Goal: Task Accomplishment & Management: Complete application form

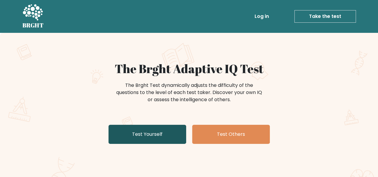
click at [148, 137] on link "Test Yourself" at bounding box center [147, 134] width 78 height 19
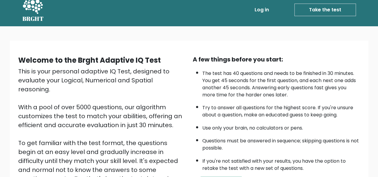
scroll to position [36, 0]
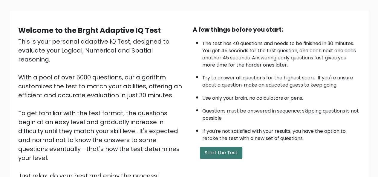
click at [223, 155] on button "Start the Test" at bounding box center [221, 153] width 42 height 12
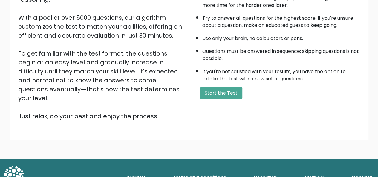
scroll to position [66, 0]
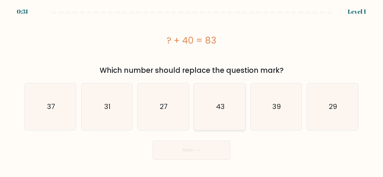
click at [222, 113] on icon "43" at bounding box center [219, 106] width 47 height 47
click at [192, 90] on input "d. 43" at bounding box center [191, 89] width 0 height 1
radio input "true"
click at [212, 155] on button "Next" at bounding box center [191, 150] width 78 height 19
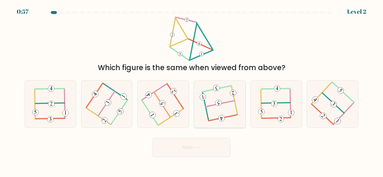
click at [227, 97] on icon at bounding box center [219, 103] width 37 height 37
click at [192, 90] on input "d." at bounding box center [191, 89] width 0 height 1
radio input "true"
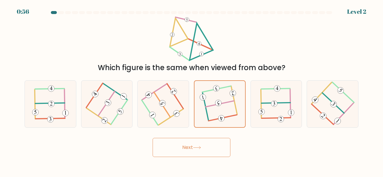
click at [213, 150] on button "Next" at bounding box center [191, 147] width 78 height 19
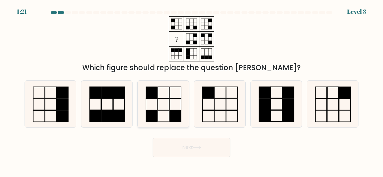
click at [157, 106] on icon at bounding box center [163, 104] width 47 height 47
click at [191, 90] on input "c." at bounding box center [191, 89] width 0 height 1
radio input "true"
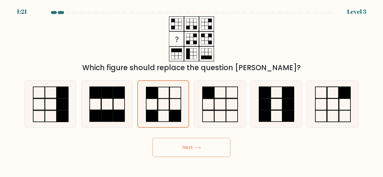
click at [175, 145] on button "Next" at bounding box center [191, 147] width 78 height 19
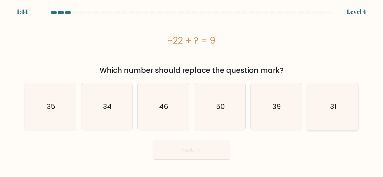
click at [325, 107] on icon "31" at bounding box center [332, 106] width 47 height 47
click at [192, 90] on input "f. 31" at bounding box center [191, 89] width 0 height 1
radio input "true"
click at [194, 154] on button "Next" at bounding box center [191, 150] width 78 height 19
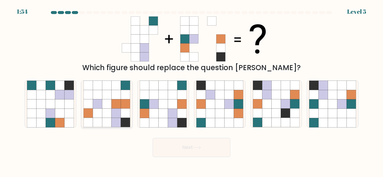
click at [97, 103] on icon at bounding box center [97, 104] width 9 height 9
click at [191, 90] on input "b." at bounding box center [191, 89] width 0 height 1
radio input "true"
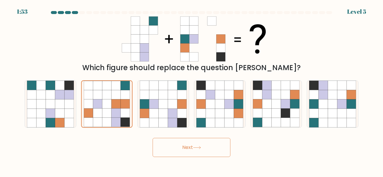
click at [208, 150] on button "Next" at bounding box center [191, 147] width 78 height 19
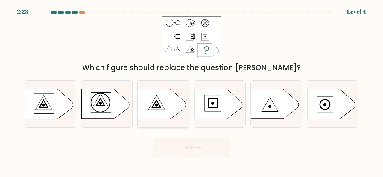
click at [173, 105] on icon at bounding box center [162, 104] width 48 height 30
click at [191, 90] on input "c." at bounding box center [191, 89] width 0 height 1
radio input "true"
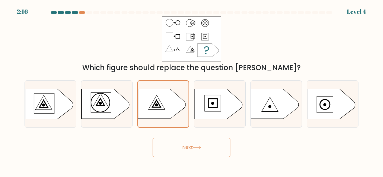
click at [187, 145] on button "Next" at bounding box center [191, 147] width 78 height 19
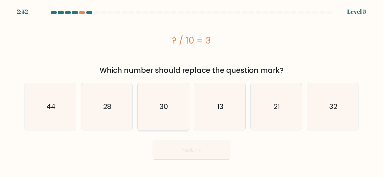
click at [178, 116] on icon "30" at bounding box center [163, 106] width 47 height 47
click at [191, 90] on input "c. 30" at bounding box center [191, 89] width 0 height 1
radio input "true"
click at [204, 152] on button "Next" at bounding box center [191, 150] width 78 height 19
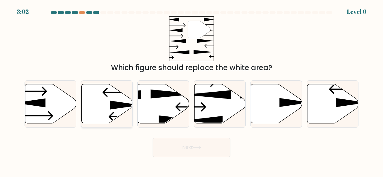
click at [114, 109] on icon at bounding box center [106, 103] width 51 height 39
click at [191, 90] on input "b." at bounding box center [191, 89] width 0 height 1
radio input "true"
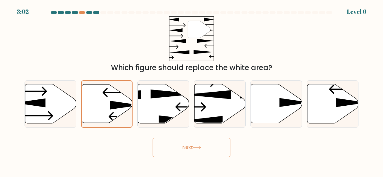
click at [203, 146] on button "Next" at bounding box center [191, 147] width 78 height 19
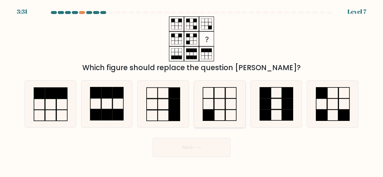
click at [229, 99] on icon at bounding box center [219, 104] width 47 height 47
click at [192, 90] on input "d." at bounding box center [191, 89] width 0 height 1
radio input "true"
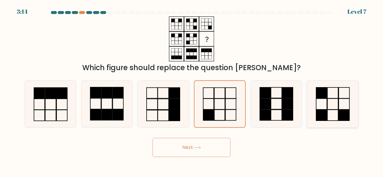
click at [327, 113] on icon at bounding box center [332, 104] width 47 height 47
click at [192, 90] on input "f." at bounding box center [191, 89] width 0 height 1
radio input "true"
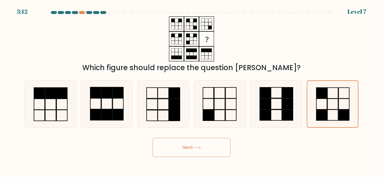
click at [210, 152] on button "Next" at bounding box center [191, 147] width 78 height 19
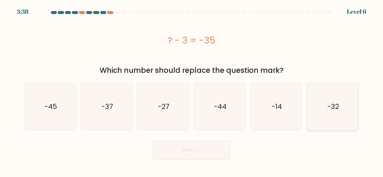
click at [334, 112] on icon "-32" at bounding box center [332, 106] width 47 height 47
click at [192, 90] on input "f. -32" at bounding box center [191, 89] width 0 height 1
radio input "true"
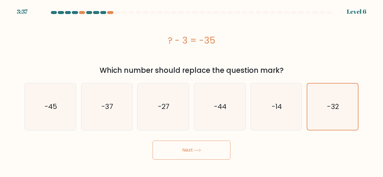
click at [203, 156] on button "Next" at bounding box center [191, 150] width 78 height 19
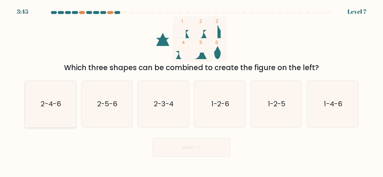
click at [57, 112] on icon "2-4-6" at bounding box center [50, 104] width 47 height 47
click at [191, 90] on input "a. 2-4-6" at bounding box center [191, 89] width 0 height 1
radio input "true"
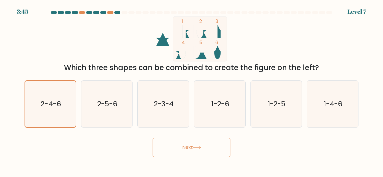
click at [212, 136] on div "Next" at bounding box center [191, 146] width 341 height 22
click at [214, 141] on button "Next" at bounding box center [191, 147] width 78 height 19
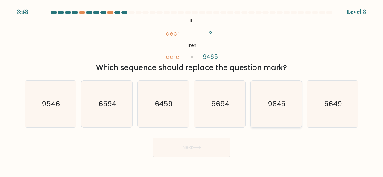
click at [291, 111] on icon "9645" at bounding box center [276, 104] width 47 height 47
click at [192, 90] on input "e. 9645" at bounding box center [191, 89] width 0 height 1
radio input "true"
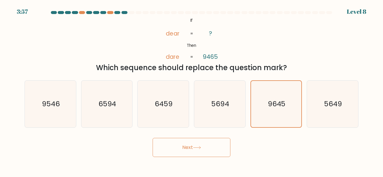
click at [219, 144] on button "Next" at bounding box center [191, 147] width 78 height 19
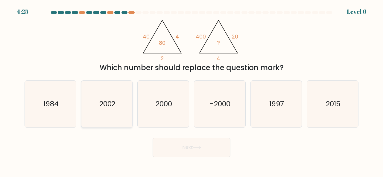
click at [109, 105] on text "2002" at bounding box center [107, 104] width 16 height 10
click at [191, 90] on input "b. 2002" at bounding box center [191, 89] width 0 height 1
radio input "true"
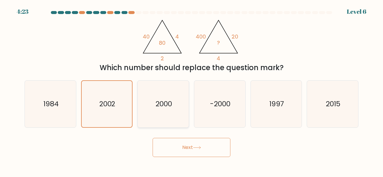
click at [165, 109] on icon "2000" at bounding box center [163, 104] width 47 height 47
click at [191, 90] on input "c. 2000" at bounding box center [191, 89] width 0 height 1
radio input "true"
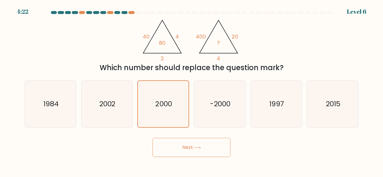
drag, startPoint x: 195, startPoint y: 141, endPoint x: 197, endPoint y: 145, distance: 4.2
click at [197, 145] on button "Next" at bounding box center [191, 147] width 78 height 19
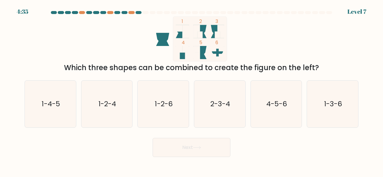
drag, startPoint x: 116, startPoint y: 114, endPoint x: 160, endPoint y: 138, distance: 50.4
click at [116, 113] on icon "1-2-4" at bounding box center [106, 104] width 47 height 47
click at [191, 90] on input "b. 1-2-4" at bounding box center [191, 89] width 0 height 1
radio input "true"
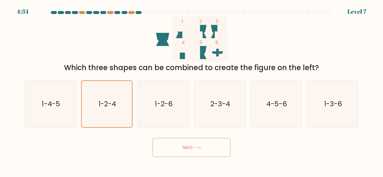
click at [192, 154] on button "Next" at bounding box center [191, 147] width 78 height 19
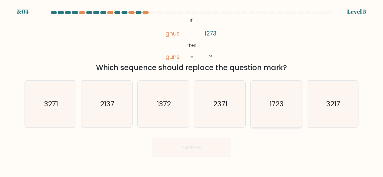
click at [274, 117] on icon "1723" at bounding box center [276, 104] width 47 height 47
click at [192, 90] on input "e. 1723" at bounding box center [191, 89] width 0 height 1
radio input "true"
click at [192, 145] on button "Next" at bounding box center [191, 147] width 78 height 19
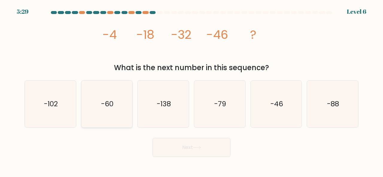
click at [117, 117] on icon "-60" at bounding box center [106, 104] width 47 height 47
click at [191, 90] on input "b. -60" at bounding box center [191, 89] width 0 height 1
radio input "true"
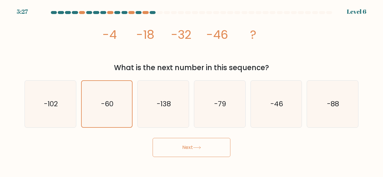
click at [208, 149] on button "Next" at bounding box center [191, 147] width 78 height 19
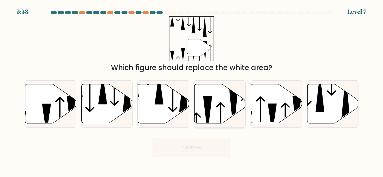
click at [222, 99] on icon at bounding box center [219, 103] width 51 height 39
click at [192, 90] on input "d." at bounding box center [191, 89] width 0 height 1
radio input "true"
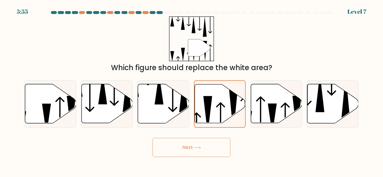
click at [202, 149] on button "Next" at bounding box center [191, 147] width 78 height 19
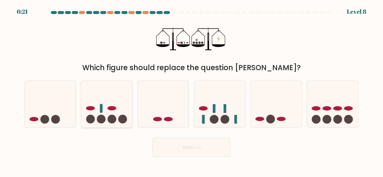
click at [120, 109] on icon at bounding box center [106, 104] width 51 height 42
click at [191, 90] on input "b." at bounding box center [191, 89] width 0 height 1
radio input "true"
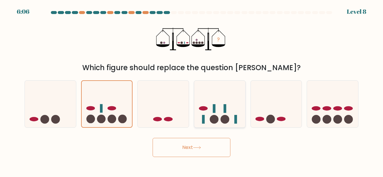
click at [237, 113] on icon at bounding box center [219, 104] width 51 height 42
click at [192, 90] on input "d." at bounding box center [191, 89] width 0 height 1
radio input "true"
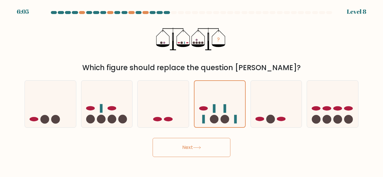
click at [195, 150] on button "Next" at bounding box center [191, 147] width 78 height 19
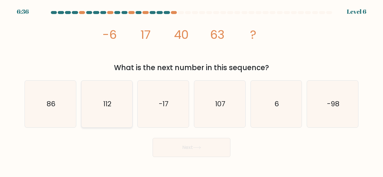
click at [112, 87] on icon "112" at bounding box center [106, 104] width 47 height 47
click at [191, 89] on input "b. 112" at bounding box center [191, 89] width 0 height 1
radio input "true"
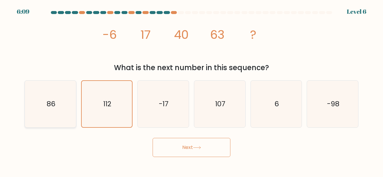
click at [74, 100] on icon "86" at bounding box center [50, 104] width 47 height 47
click at [191, 90] on input "a. 86" at bounding box center [191, 89] width 0 height 1
radio input "true"
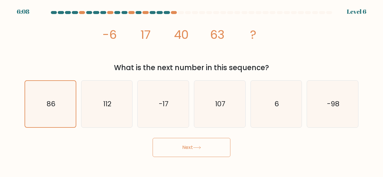
click at [167, 141] on button "Next" at bounding box center [191, 147] width 78 height 19
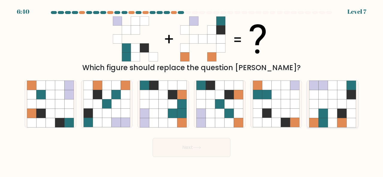
click at [349, 110] on icon at bounding box center [350, 113] width 9 height 9
click at [192, 90] on input "f." at bounding box center [191, 89] width 0 height 1
radio input "true"
click at [188, 147] on button "Next" at bounding box center [191, 147] width 78 height 19
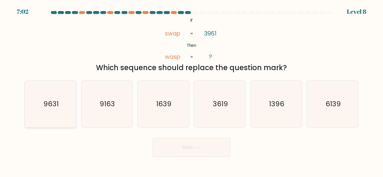
click at [61, 110] on icon "9631" at bounding box center [50, 104] width 47 height 47
click at [191, 90] on input "a. 9631" at bounding box center [191, 89] width 0 height 1
radio input "true"
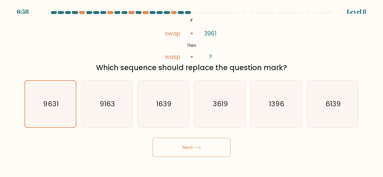
click at [215, 148] on button "Next" at bounding box center [191, 147] width 78 height 19
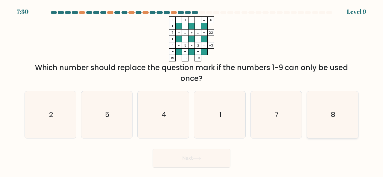
click at [351, 114] on icon "8" at bounding box center [332, 114] width 47 height 47
click at [192, 90] on input "f. 8" at bounding box center [191, 89] width 0 height 1
radio input "true"
click at [222, 160] on button "Next" at bounding box center [191, 158] width 78 height 19
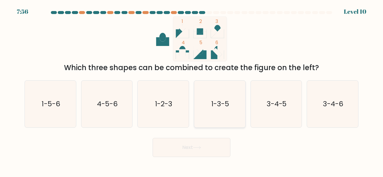
click at [225, 108] on text "1-3-5" at bounding box center [220, 104] width 18 height 10
click at [192, 90] on input "d. 1-3-5" at bounding box center [191, 89] width 0 height 1
radio input "true"
click at [213, 149] on button "Next" at bounding box center [191, 147] width 78 height 19
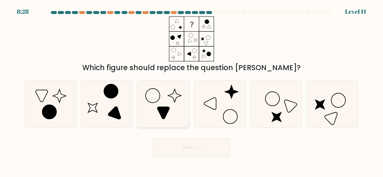
click at [178, 108] on icon at bounding box center [163, 104] width 47 height 47
click at [191, 90] on input "c." at bounding box center [191, 89] width 0 height 1
radio input "true"
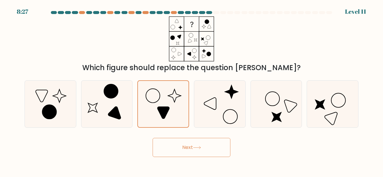
click at [207, 146] on button "Next" at bounding box center [191, 147] width 78 height 19
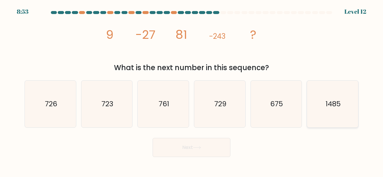
click at [336, 106] on text "1485" at bounding box center [332, 104] width 15 height 10
click at [192, 90] on input "f. 1485" at bounding box center [191, 89] width 0 height 1
radio input "true"
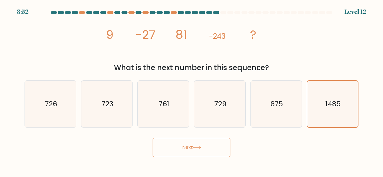
click at [207, 145] on button "Next" at bounding box center [191, 147] width 78 height 19
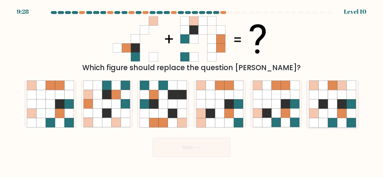
click at [321, 102] on icon at bounding box center [322, 104] width 9 height 9
click at [192, 90] on input "f." at bounding box center [191, 89] width 0 height 1
radio input "true"
click at [119, 101] on icon at bounding box center [115, 104] width 9 height 9
click at [191, 90] on input "b." at bounding box center [191, 89] width 0 height 1
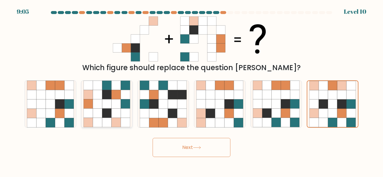
radio input "true"
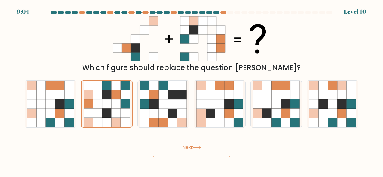
click at [191, 146] on button "Next" at bounding box center [191, 147] width 78 height 19
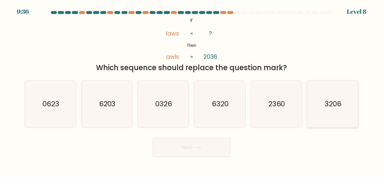
click at [331, 114] on icon "3206" at bounding box center [332, 104] width 47 height 47
click at [192, 90] on input "f. 3206" at bounding box center [191, 89] width 0 height 1
radio input "true"
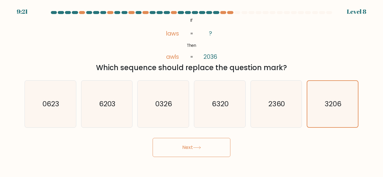
click at [218, 152] on button "Next" at bounding box center [191, 147] width 78 height 19
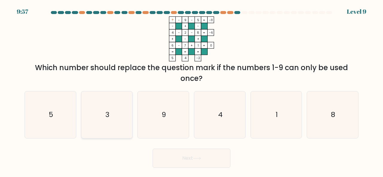
click at [100, 124] on icon "3" at bounding box center [106, 114] width 47 height 47
click at [191, 90] on input "b. 3" at bounding box center [191, 89] width 0 height 1
radio input "true"
click at [217, 162] on button "Next" at bounding box center [191, 158] width 78 height 19
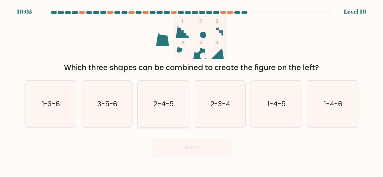
click at [157, 110] on icon "2-4-5" at bounding box center [163, 104] width 47 height 47
click at [191, 90] on input "c. 2-4-5" at bounding box center [191, 89] width 0 height 1
radio input "true"
click at [193, 146] on button "Next" at bounding box center [191, 147] width 78 height 19
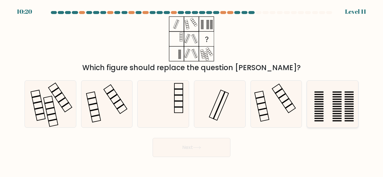
click at [329, 103] on icon at bounding box center [332, 104] width 47 height 47
click at [192, 90] on input "f." at bounding box center [191, 89] width 0 height 1
radio input "true"
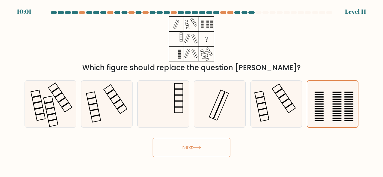
click at [215, 143] on button "Next" at bounding box center [191, 147] width 78 height 19
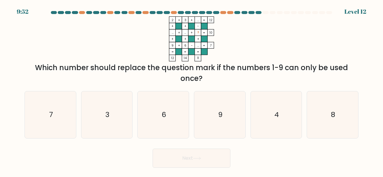
click at [134, 126] on div "b. 3" at bounding box center [107, 115] width 56 height 48
click at [125, 124] on icon "3" at bounding box center [106, 114] width 47 height 47
click at [191, 90] on input "b. 3" at bounding box center [191, 89] width 0 height 1
radio input "true"
click at [172, 158] on button "Next" at bounding box center [191, 158] width 78 height 19
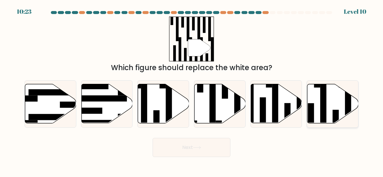
click at [333, 116] on rect at bounding box center [335, 122] width 6 height 25
click at [192, 90] on input "f." at bounding box center [191, 89] width 0 height 1
radio input "true"
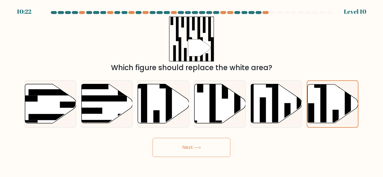
click at [219, 147] on button "Next" at bounding box center [191, 147] width 78 height 19
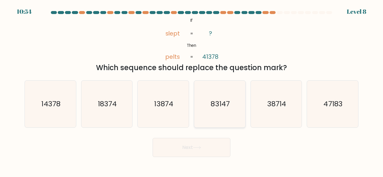
click at [202, 114] on icon "83147" at bounding box center [219, 104] width 47 height 47
click at [192, 90] on input "d. 83147" at bounding box center [191, 89] width 0 height 1
radio input "true"
click at [197, 152] on button "Next" at bounding box center [191, 147] width 78 height 19
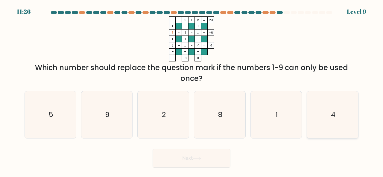
click at [331, 113] on text "4" at bounding box center [333, 115] width 4 height 10
click at [192, 90] on input "f. 4" at bounding box center [191, 89] width 0 height 1
radio input "true"
click at [203, 168] on body "11:24 Level 9" at bounding box center [191, 88] width 383 height 177
click at [201, 161] on button "Next" at bounding box center [191, 158] width 78 height 19
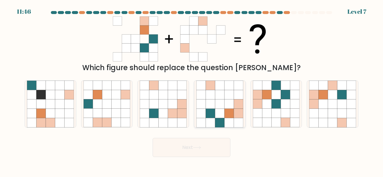
click at [213, 111] on icon at bounding box center [209, 113] width 9 height 9
click at [192, 90] on input "d." at bounding box center [191, 89] width 0 height 1
radio input "true"
click at [199, 144] on button "Next" at bounding box center [191, 147] width 78 height 19
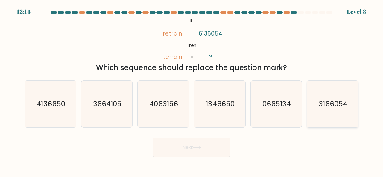
click at [319, 105] on text "3166054" at bounding box center [333, 104] width 28 height 10
click at [192, 90] on input "f. 3166054" at bounding box center [191, 89] width 0 height 1
radio input "true"
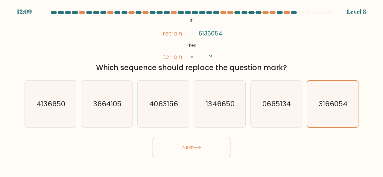
click at [215, 149] on button "Next" at bounding box center [191, 147] width 78 height 19
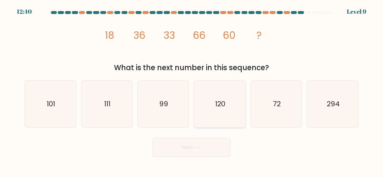
click at [232, 94] on icon "120" at bounding box center [219, 104] width 47 height 47
click at [192, 90] on input "d. 120" at bounding box center [191, 89] width 0 height 1
radio input "true"
click at [205, 142] on button "Next" at bounding box center [191, 147] width 78 height 19
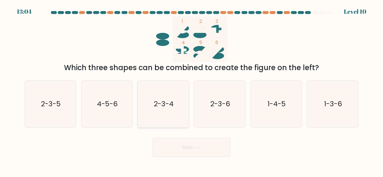
click at [169, 116] on icon "2-3-4" at bounding box center [163, 104] width 47 height 47
click at [191, 90] on input "c. 2-3-4" at bounding box center [191, 89] width 0 height 1
radio input "true"
click at [195, 145] on button "Next" at bounding box center [191, 147] width 78 height 19
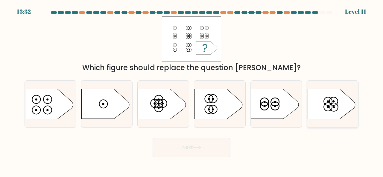
click at [334, 106] on icon at bounding box center [331, 104] width 48 height 30
click at [192, 90] on input "f." at bounding box center [191, 89] width 0 height 1
radio input "true"
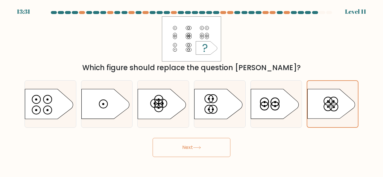
click at [196, 145] on button "Next" at bounding box center [191, 147] width 78 height 19
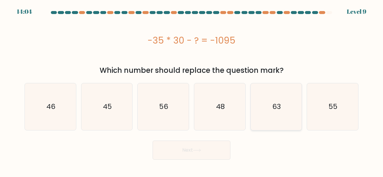
click at [279, 106] on text "63" at bounding box center [276, 107] width 9 height 10
click at [192, 90] on input "e. 63" at bounding box center [191, 89] width 0 height 1
radio input "true"
click at [316, 105] on icon "55" at bounding box center [332, 106] width 47 height 47
click at [192, 90] on input "f. 55" at bounding box center [191, 89] width 0 height 1
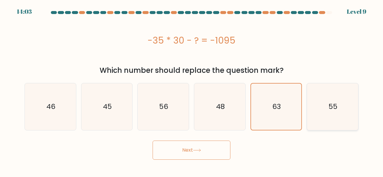
radio input "true"
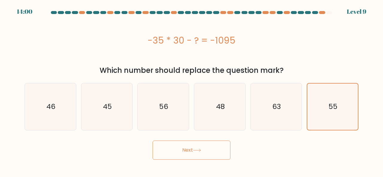
click at [218, 155] on button "Next" at bounding box center [191, 150] width 78 height 19
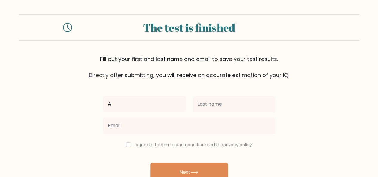
type input "Ariane Jean"
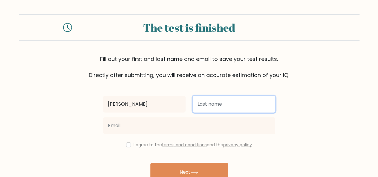
click at [215, 106] on input "text" at bounding box center [234, 104] width 82 height 17
type input "Tejano"
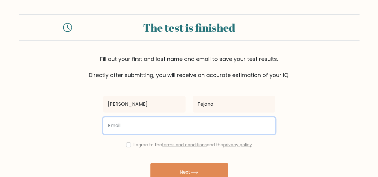
click at [181, 131] on input "email" at bounding box center [189, 125] width 172 height 17
type input "arianejtejano@gmail.com"
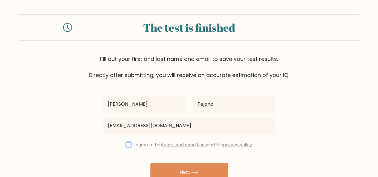
click at [126, 144] on input "checkbox" at bounding box center [128, 145] width 5 height 5
checkbox input "true"
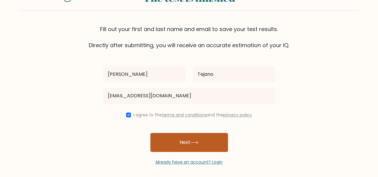
click at [183, 147] on button "Next" at bounding box center [189, 142] width 78 height 19
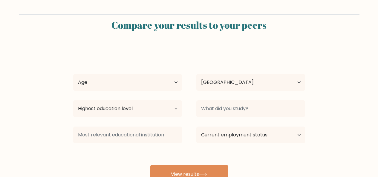
select select "PH"
click at [125, 84] on select "Age Under [DEMOGRAPHIC_DATA] [DEMOGRAPHIC_DATA] [DEMOGRAPHIC_DATA] [DEMOGRAPHIC…" at bounding box center [127, 82] width 109 height 17
select select "25_34"
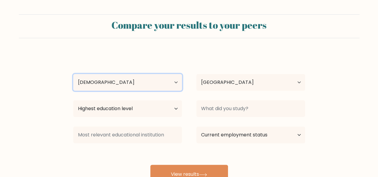
click at [73, 74] on select "Age Under [DEMOGRAPHIC_DATA] [DEMOGRAPHIC_DATA] [DEMOGRAPHIC_DATA] [DEMOGRAPHIC…" at bounding box center [127, 82] width 109 height 17
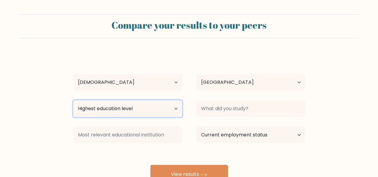
click at [136, 111] on select "Highest education level No schooling Primary Lower Secondary Upper Secondary Oc…" at bounding box center [127, 108] width 109 height 17
select select "bachelors_degree"
click at [73, 100] on select "Highest education level No schooling Primary Lower Secondary Upper Secondary Oc…" at bounding box center [127, 108] width 109 height 17
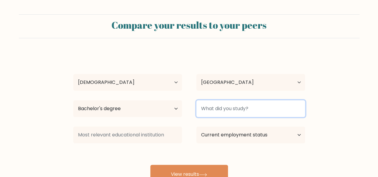
click at [223, 107] on input at bounding box center [250, 108] width 109 height 17
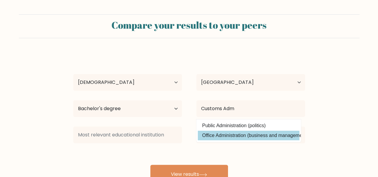
click at [259, 137] on option "Office Administration (business and management)" at bounding box center [249, 136] width 102 height 10
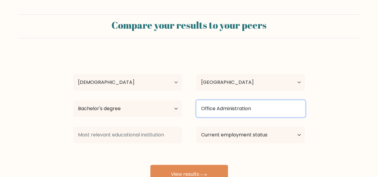
click at [239, 108] on input "Office Administration" at bounding box center [250, 108] width 109 height 17
drag, startPoint x: 253, startPoint y: 110, endPoint x: 165, endPoint y: 112, distance: 88.2
click at [166, 113] on div "Highest education level No schooling Primary Lower Secondary Upper Secondary Oc…" at bounding box center [189, 109] width 246 height 22
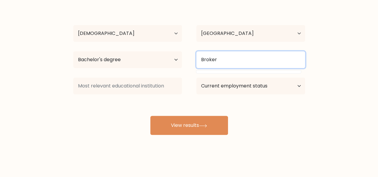
drag, startPoint x: 250, startPoint y: 57, endPoint x: 115, endPoint y: 61, distance: 134.6
click at [115, 61] on div "Highest education level No schooling Primary Lower Secondary Upper Secondary Oc…" at bounding box center [189, 60] width 246 height 22
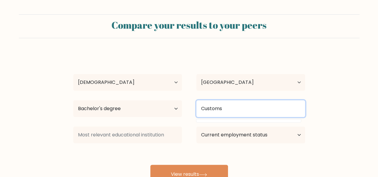
scroll to position [30, 0]
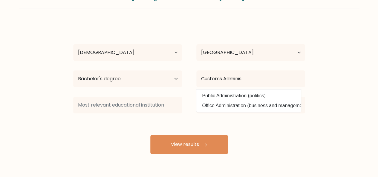
click at [266, 106] on div "[PERSON_NAME] [PERSON_NAME] Age Under [DEMOGRAPHIC_DATA] [DEMOGRAPHIC_DATA] [DE…" at bounding box center [189, 89] width 239 height 132
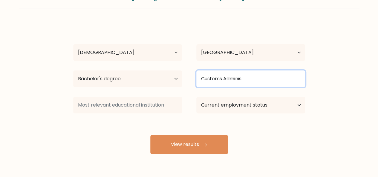
click at [260, 80] on input "Customs Adminis" at bounding box center [250, 79] width 109 height 17
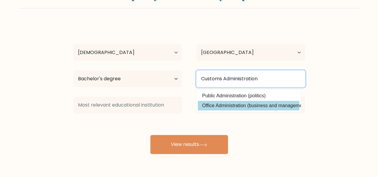
type input "Customs Administration"
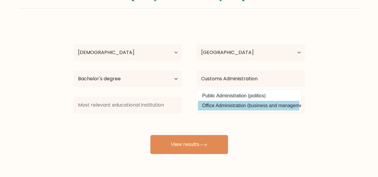
click at [265, 104] on div "[PERSON_NAME] [PERSON_NAME] Age Under [DEMOGRAPHIC_DATA] [DEMOGRAPHIC_DATA] [DE…" at bounding box center [189, 89] width 239 height 132
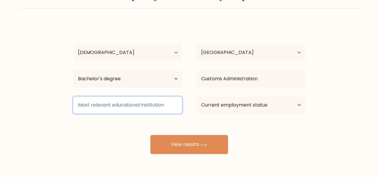
click at [124, 106] on input at bounding box center [127, 105] width 109 height 17
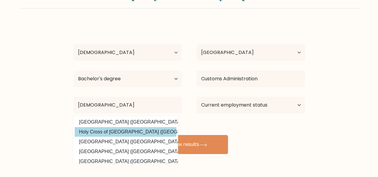
click at [146, 131] on option "Holy Cross of [GEOGRAPHIC_DATA] ([GEOGRAPHIC_DATA])" at bounding box center [126, 132] width 102 height 10
type input "Holy Cross of [GEOGRAPHIC_DATA]"
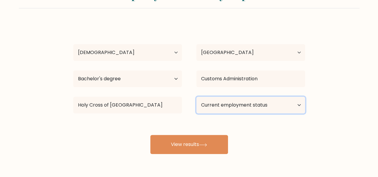
click at [260, 104] on select "Current employment status Employed Student Retired Other / prefer not to answer" at bounding box center [250, 105] width 109 height 17
select select "other"
click at [196, 97] on select "Current employment status Employed Student Retired Other / prefer not to answer" at bounding box center [250, 105] width 109 height 17
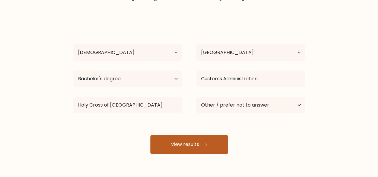
click at [184, 144] on button "View results" at bounding box center [189, 144] width 78 height 19
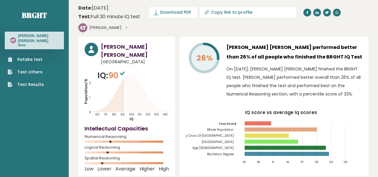
click at [127, 25] on button "[PERSON_NAME]" at bounding box center [108, 28] width 38 height 6
click at [212, 71] on div "26%" at bounding box center [204, 72] width 36 height 59
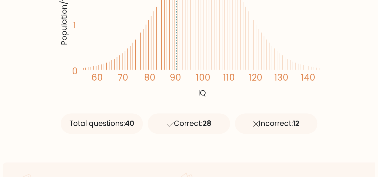
scroll to position [149, 0]
